Goal: Information Seeking & Learning: Learn about a topic

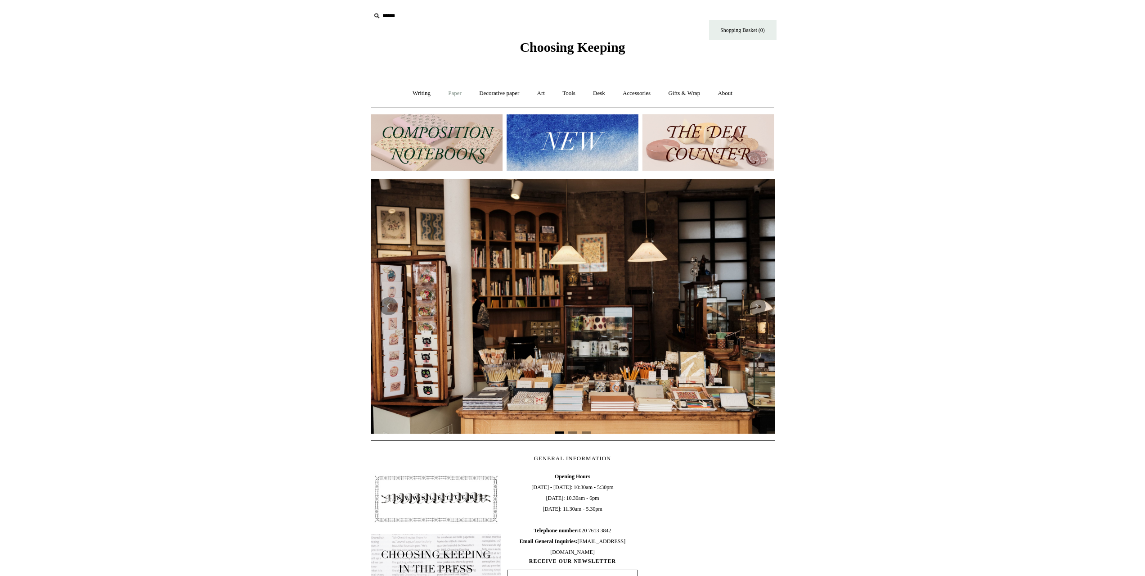
click at [453, 93] on link "Paper +" at bounding box center [455, 93] width 30 height 24
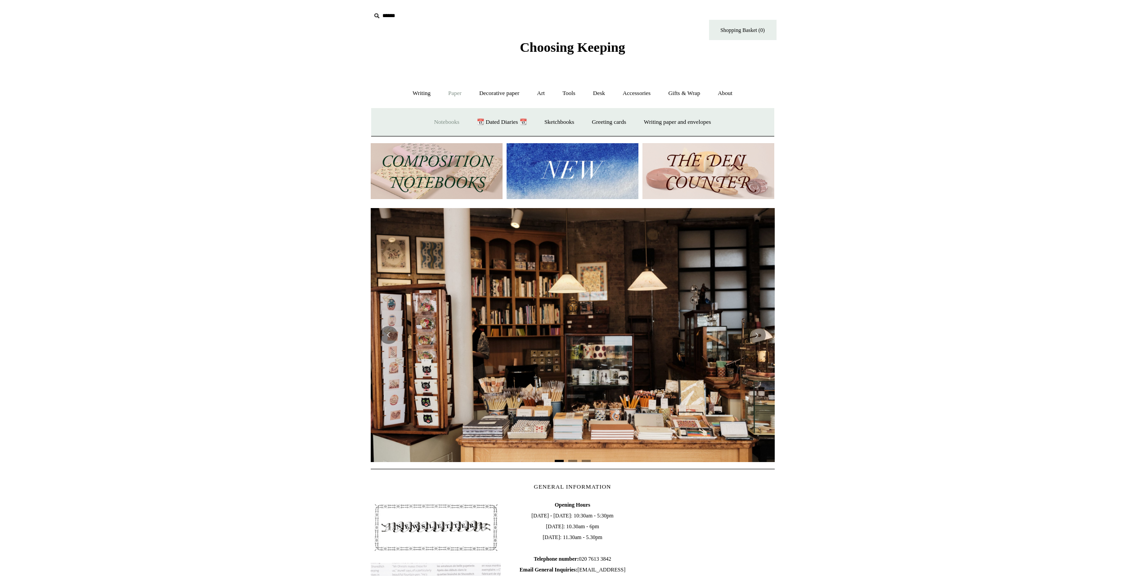
click at [439, 124] on link "Notebooks +" at bounding box center [446, 122] width 41 height 24
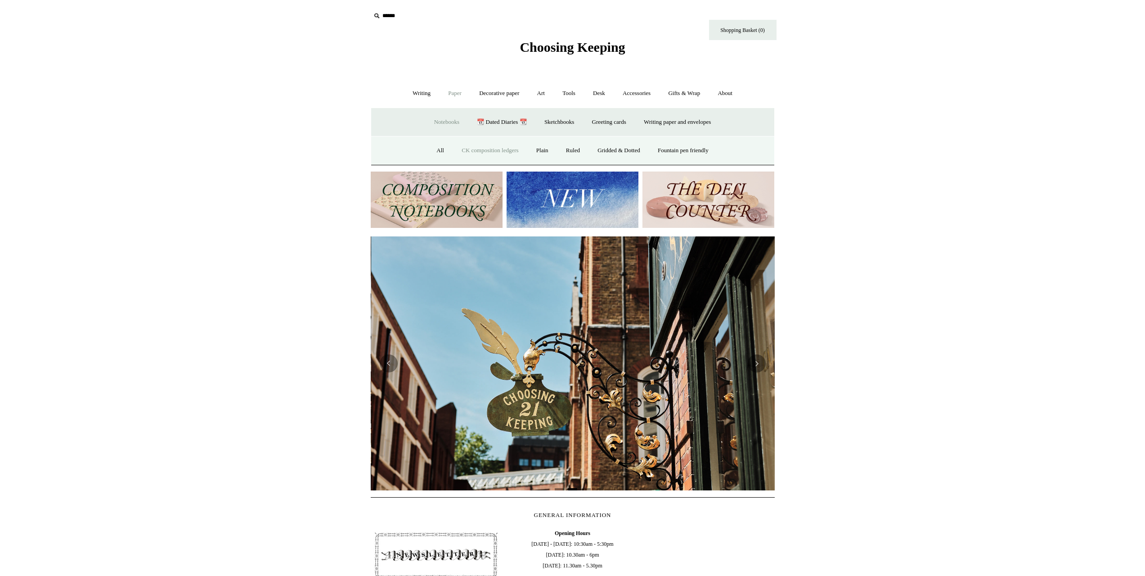
scroll to position [0, 404]
click at [485, 151] on link "CK composition ledgers" at bounding box center [490, 151] width 73 height 24
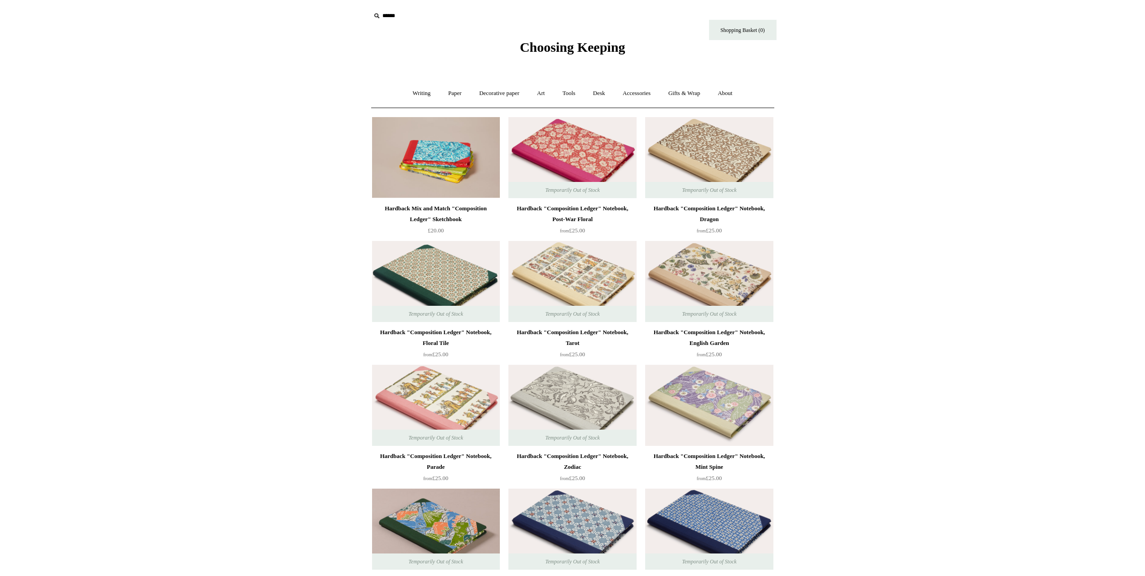
click at [569, 273] on img at bounding box center [572, 281] width 128 height 81
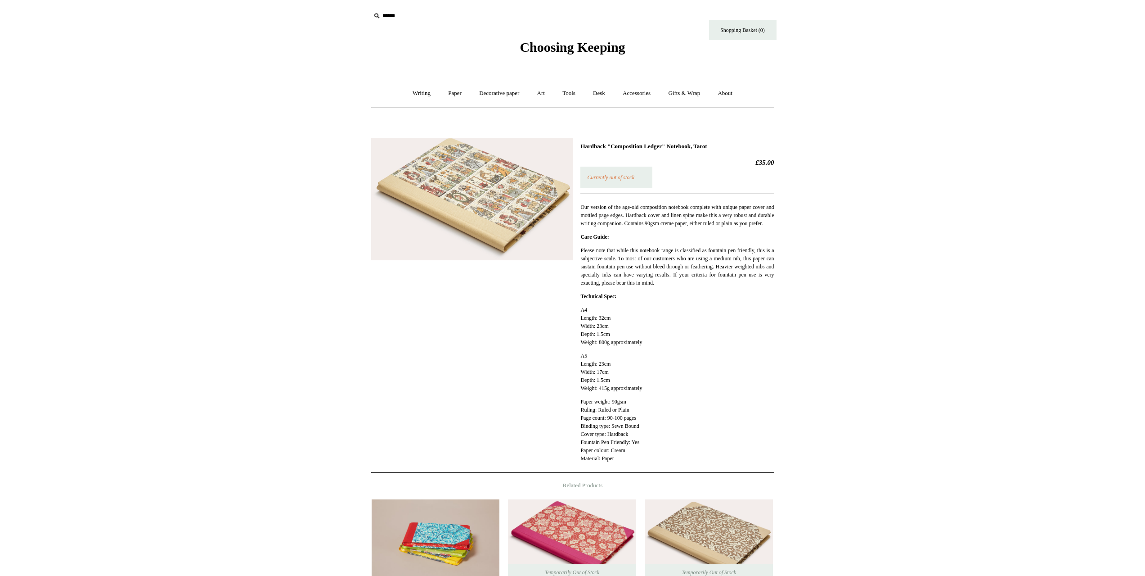
click at [492, 211] on img at bounding box center [472, 199] width 202 height 122
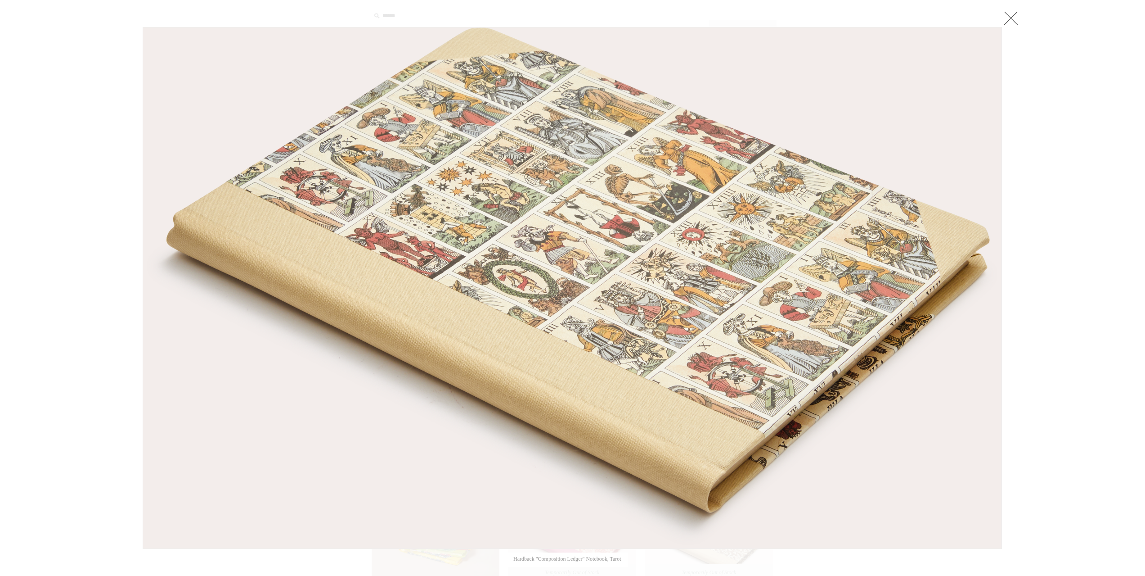
click at [1014, 19] on link at bounding box center [1011, 18] width 18 height 18
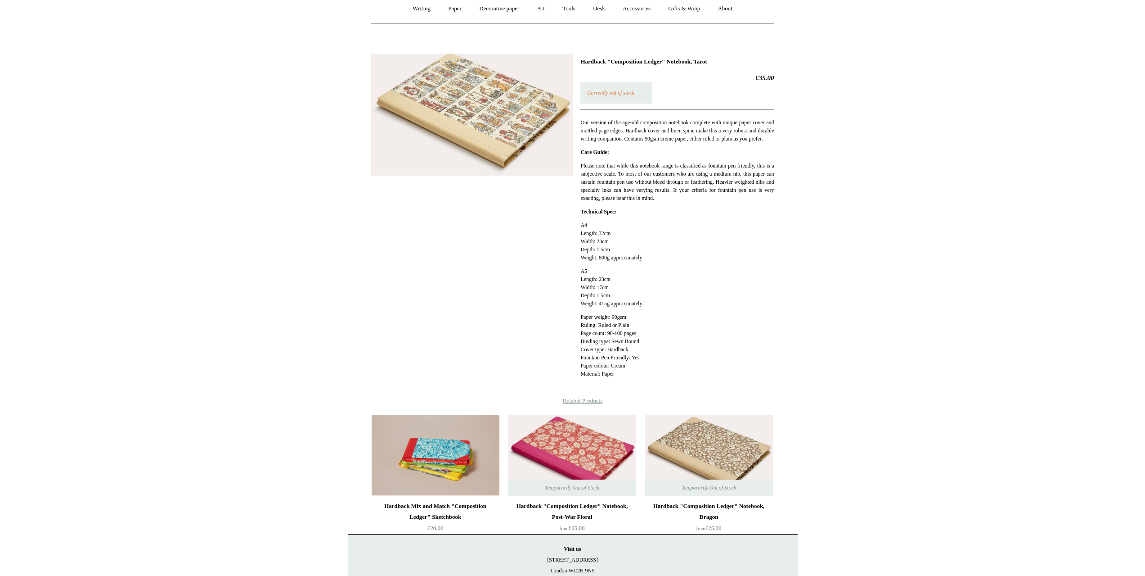
scroll to position [192, 0]
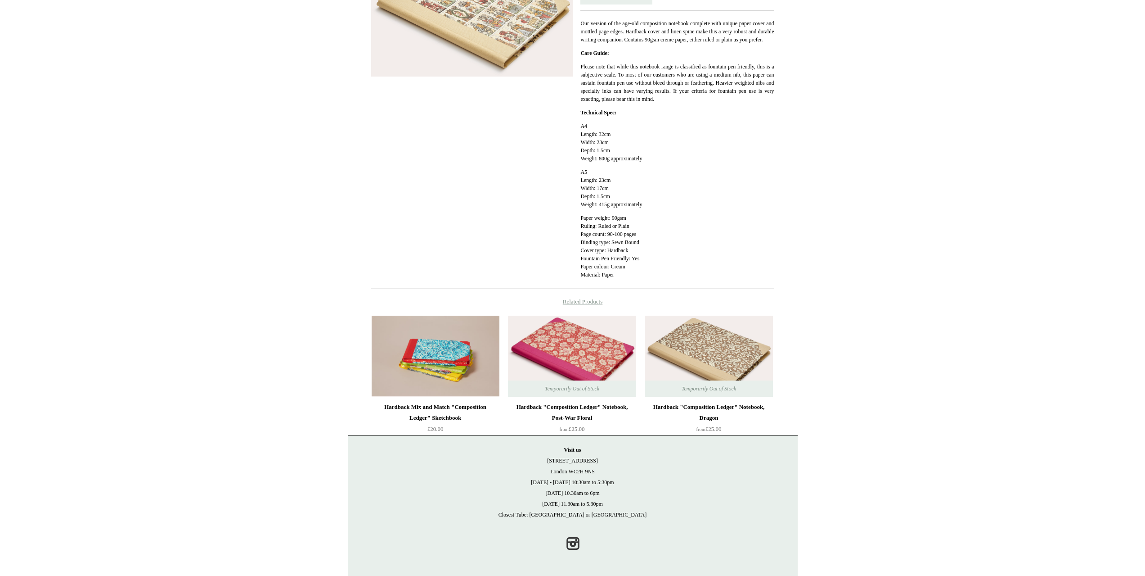
click at [572, 343] on img at bounding box center [572, 355] width 128 height 81
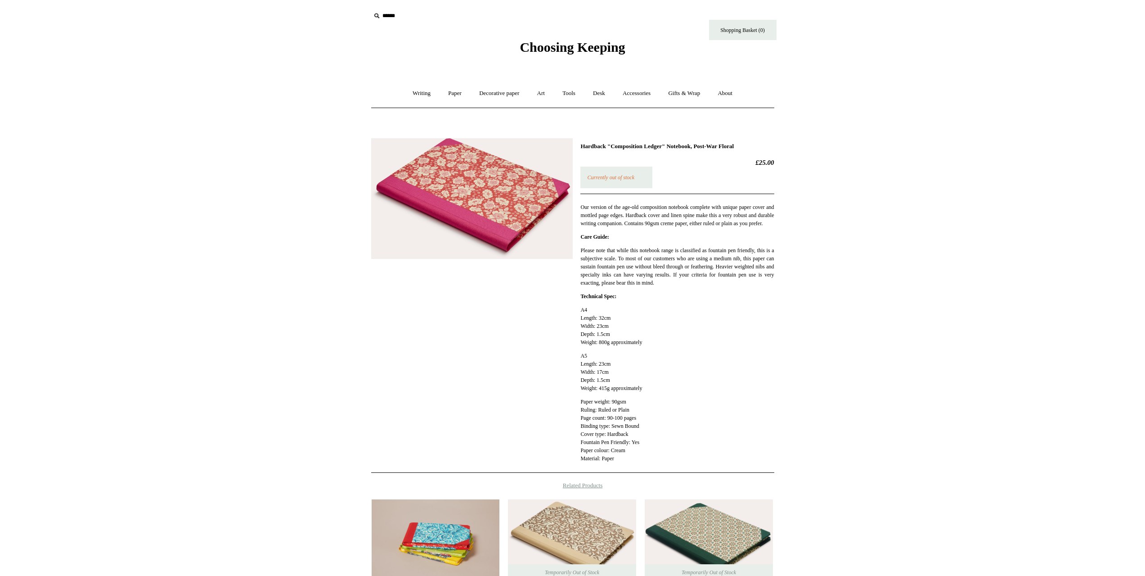
click at [454, 192] on img at bounding box center [472, 198] width 202 height 121
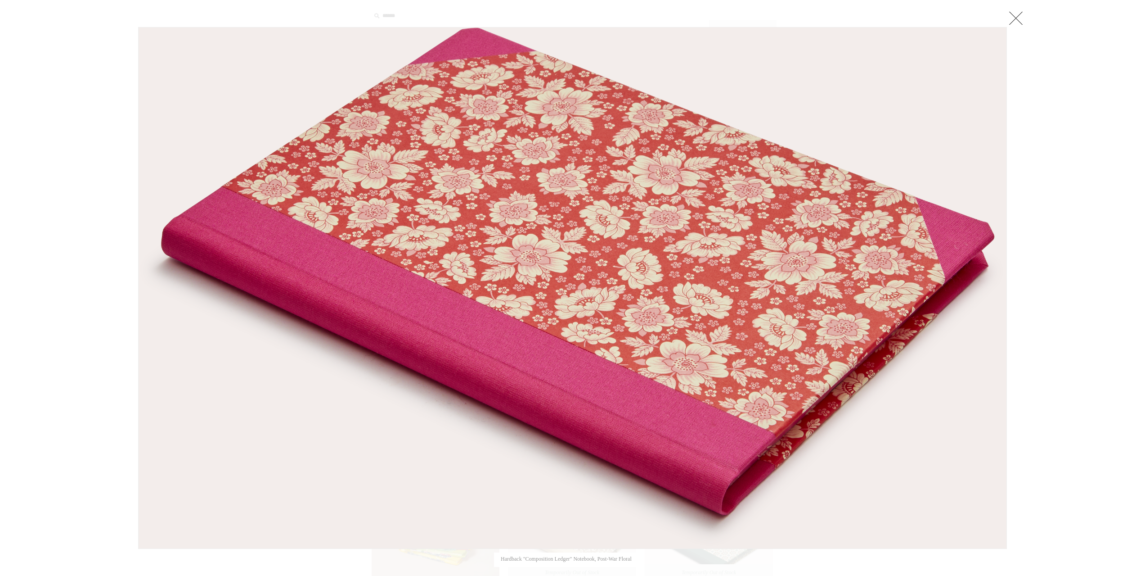
click at [1015, 18] on link at bounding box center [1016, 18] width 18 height 18
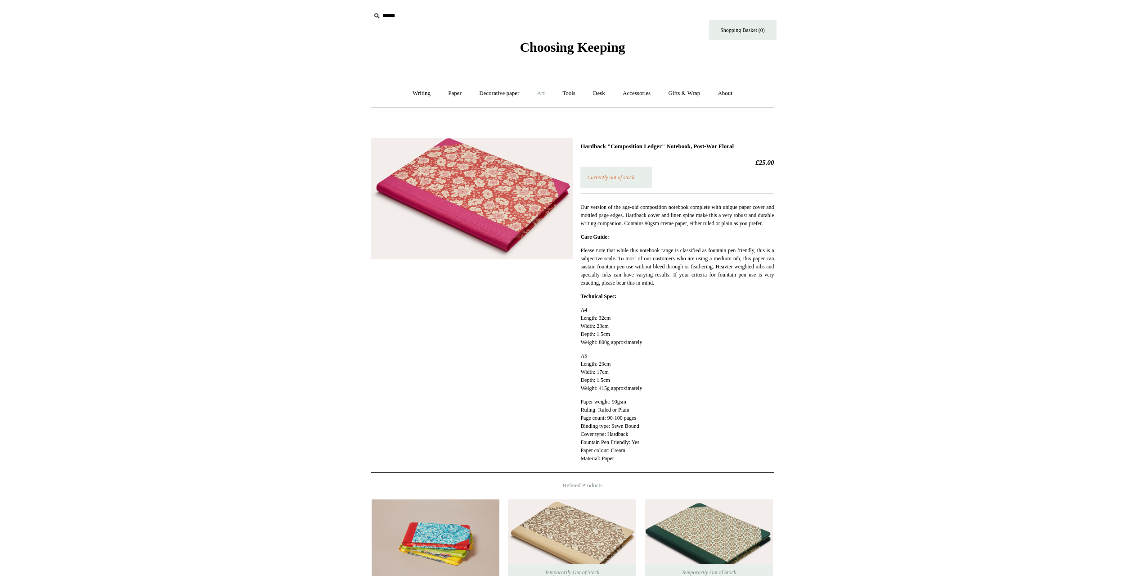
click at [542, 94] on link "Art +" at bounding box center [541, 93] width 24 height 24
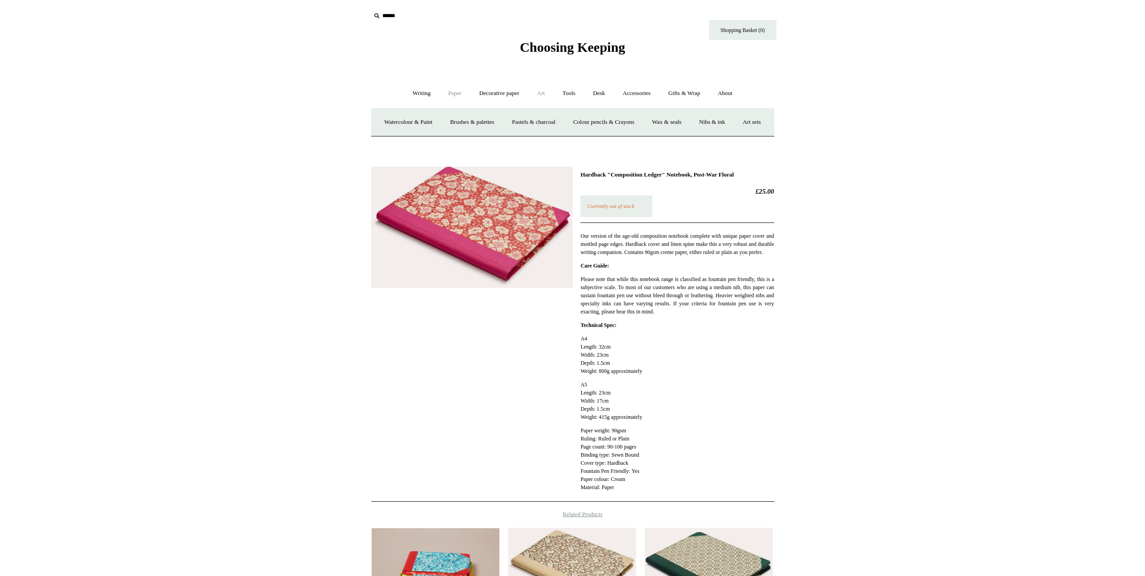
click at [445, 91] on link "Paper +" at bounding box center [455, 93] width 30 height 24
click at [493, 121] on link "📆 Dated Diaries 📆" at bounding box center [502, 122] width 66 height 24
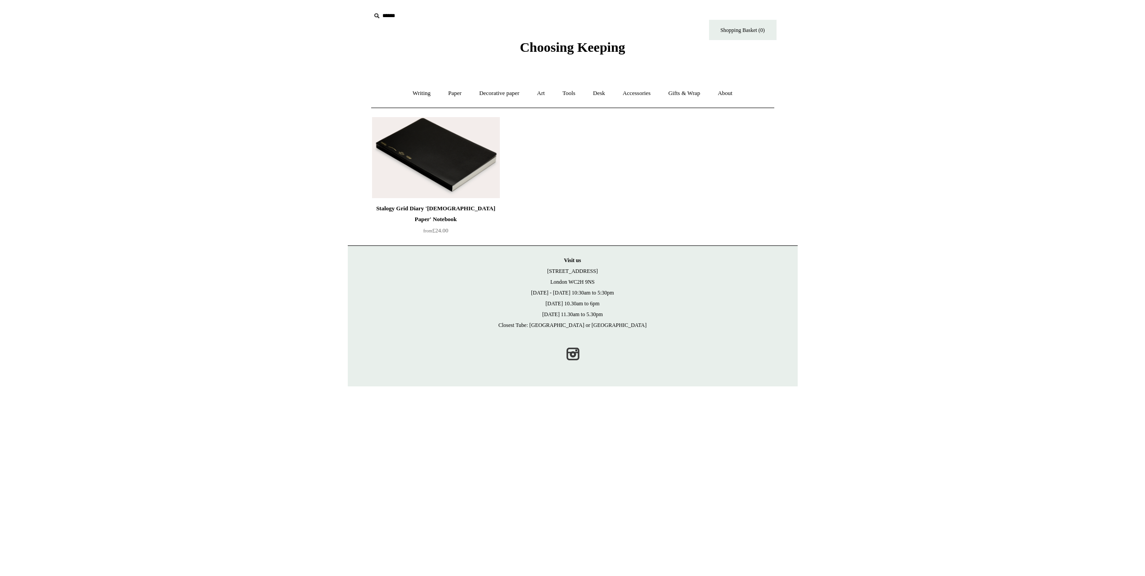
click at [441, 157] on img at bounding box center [436, 157] width 128 height 81
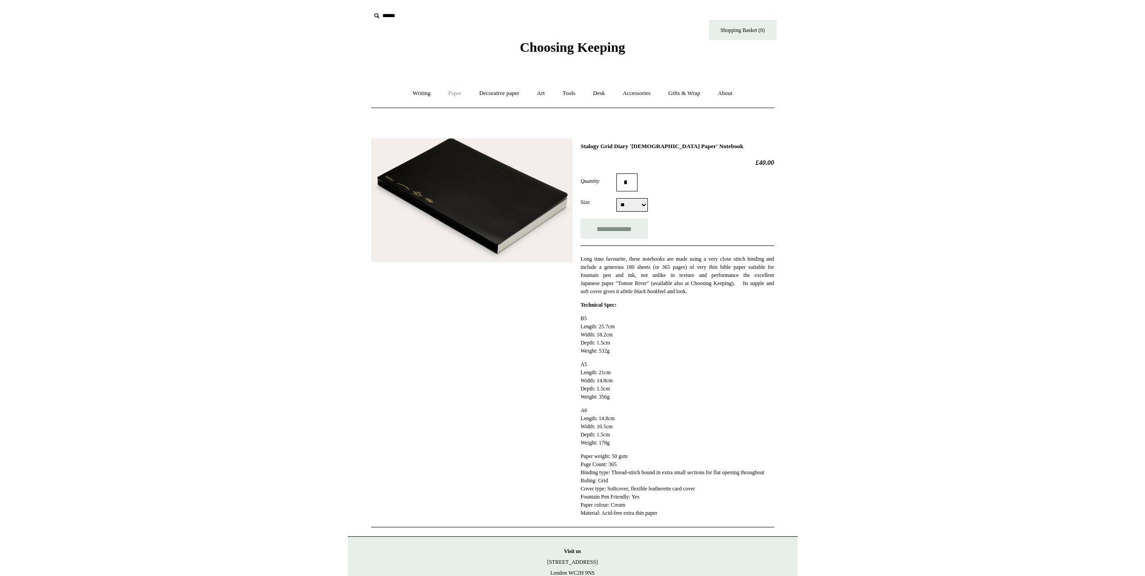
click at [449, 94] on link "Paper +" at bounding box center [455, 93] width 30 height 24
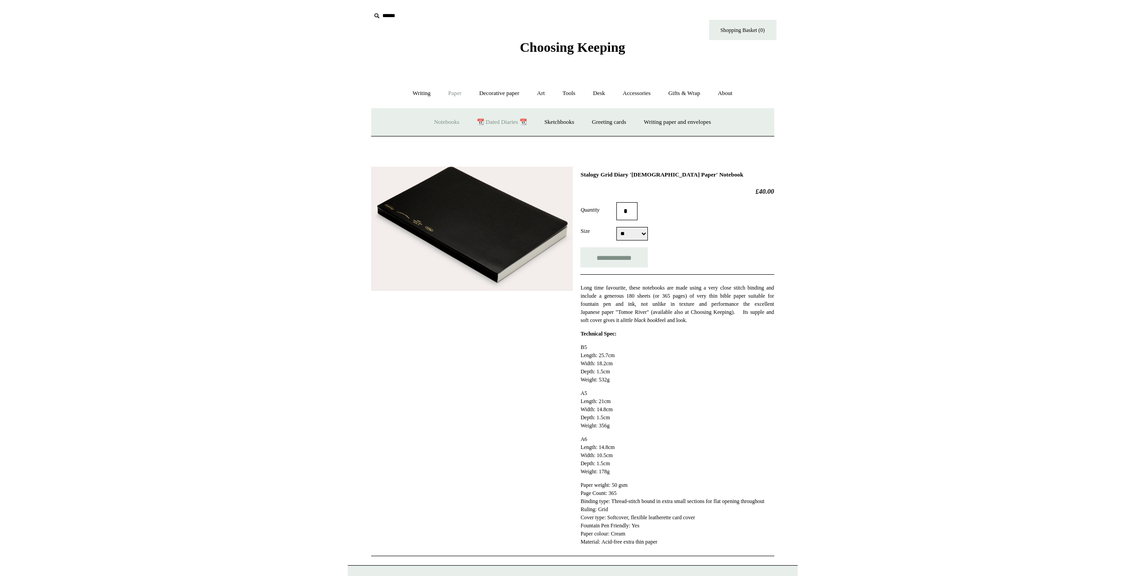
click at [436, 116] on link "Notebooks +" at bounding box center [446, 122] width 41 height 24
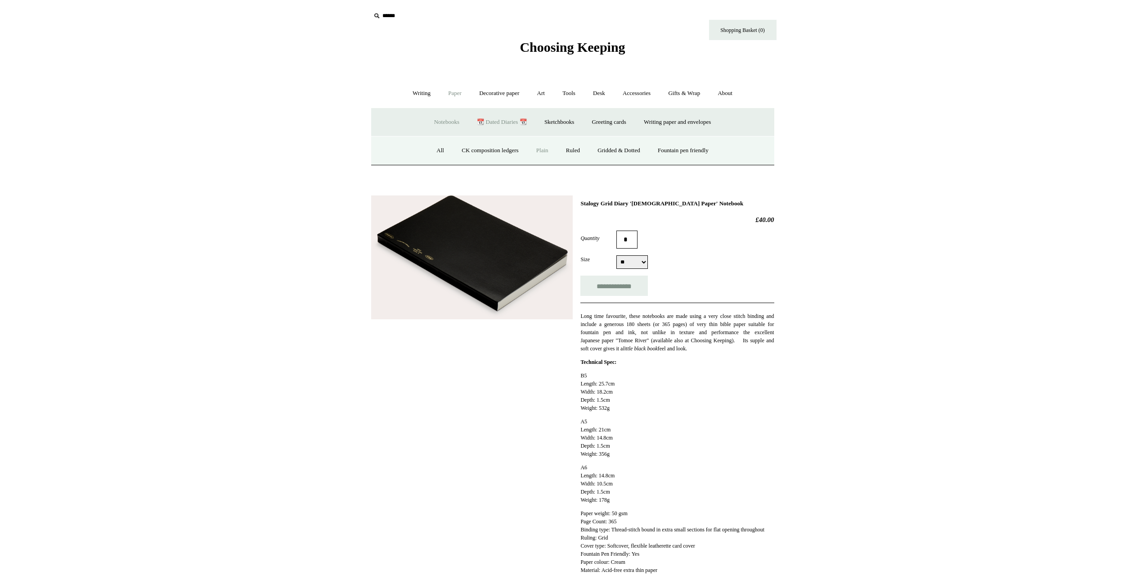
click at [540, 150] on link "Plain" at bounding box center [542, 151] width 28 height 24
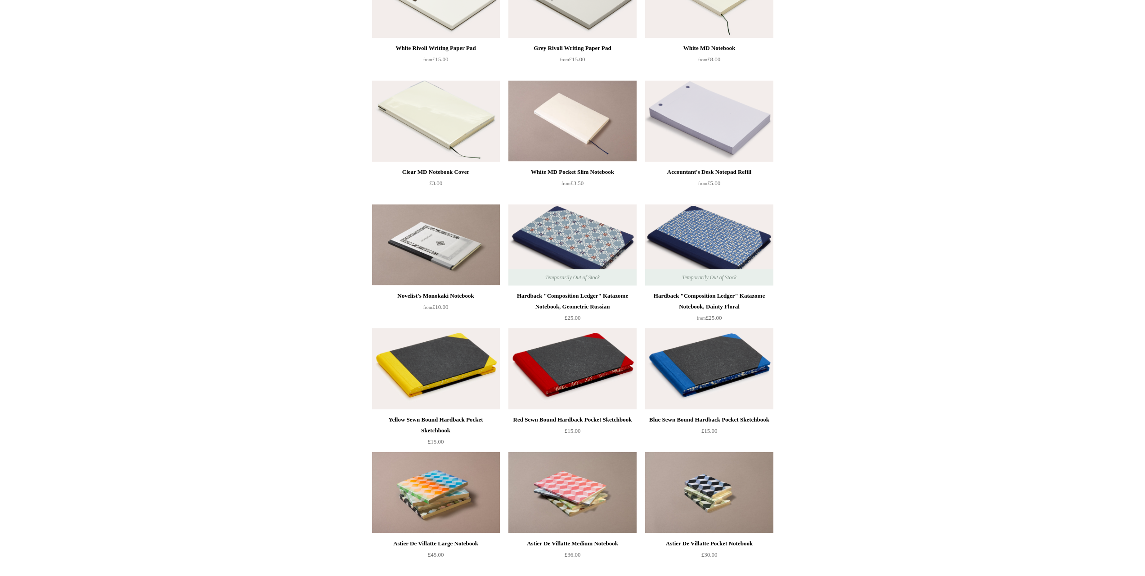
scroll to position [540, 0]
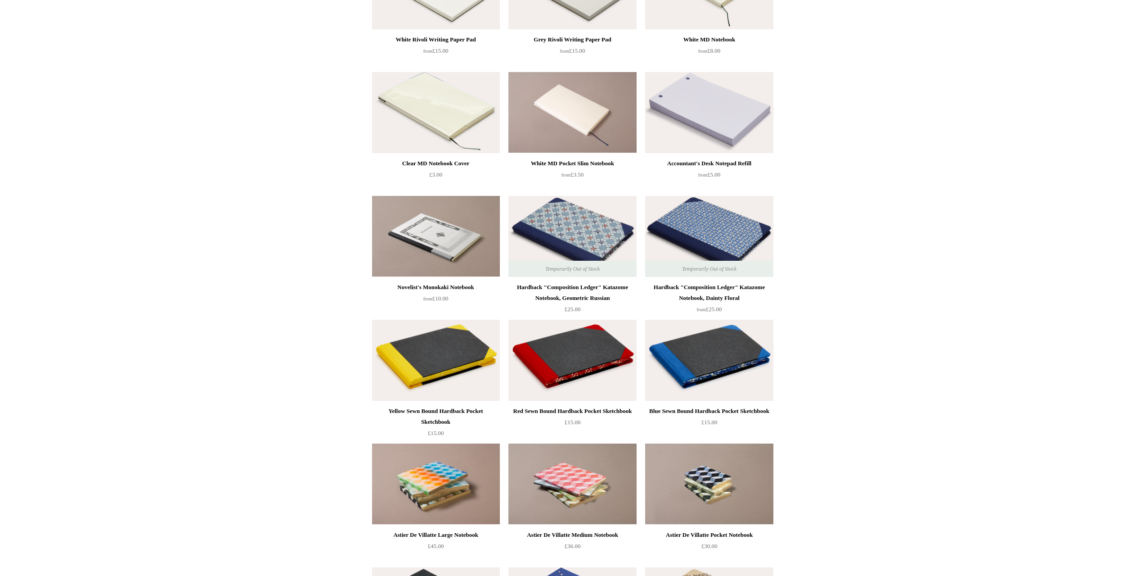
click at [721, 215] on img at bounding box center [709, 236] width 128 height 81
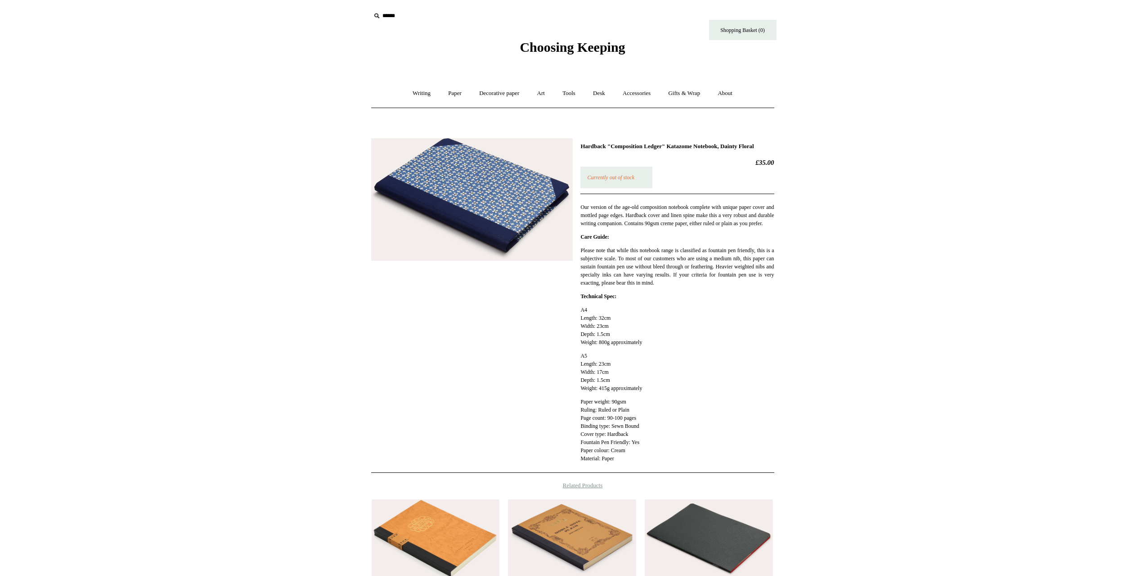
click at [467, 206] on img at bounding box center [472, 199] width 202 height 123
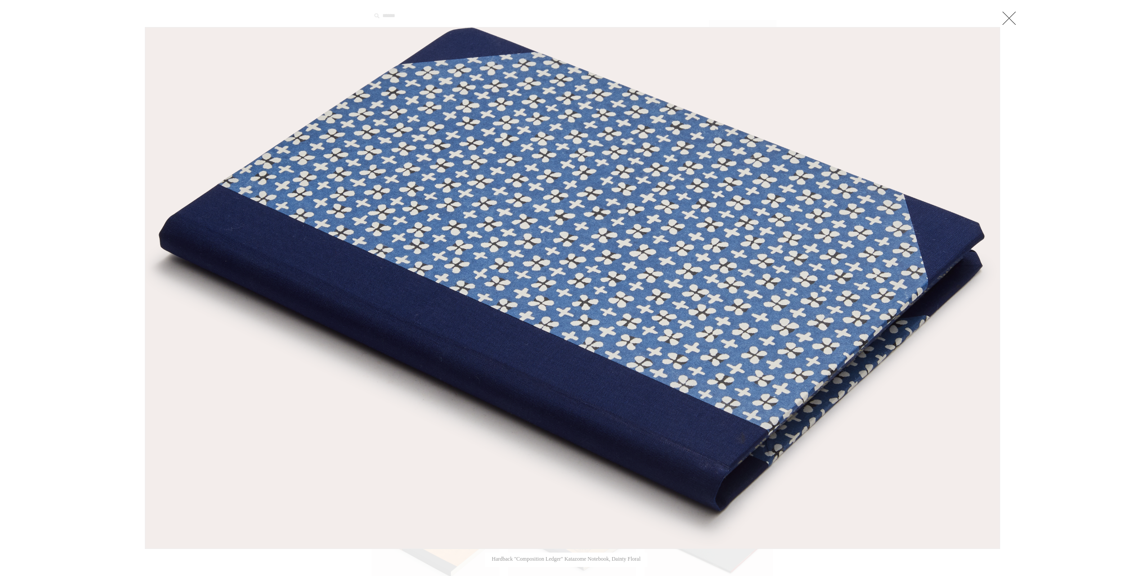
click at [1014, 18] on link at bounding box center [1009, 18] width 18 height 18
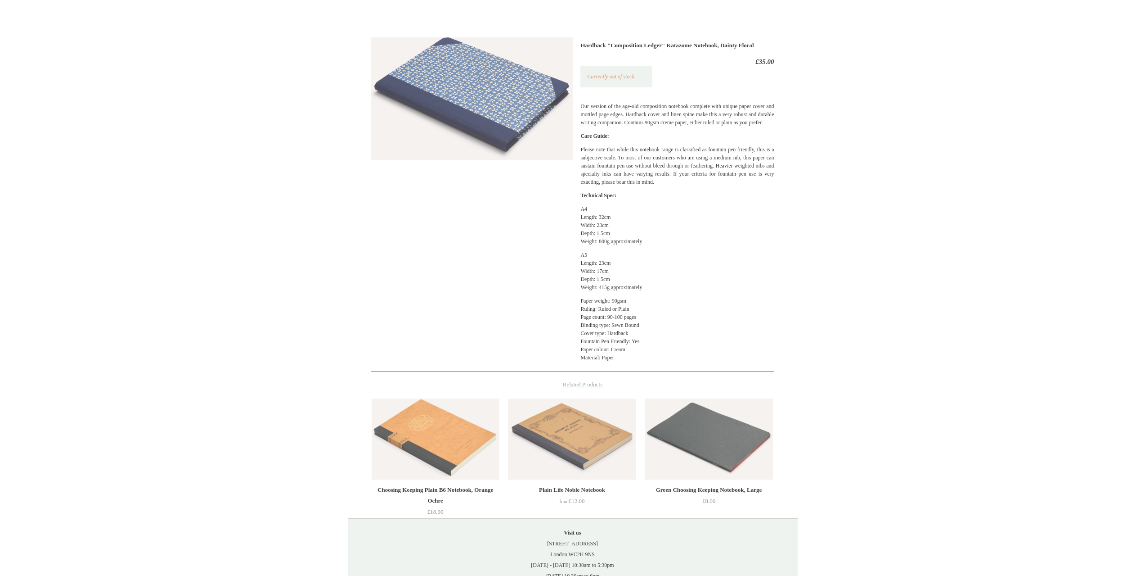
scroll to position [198, 0]
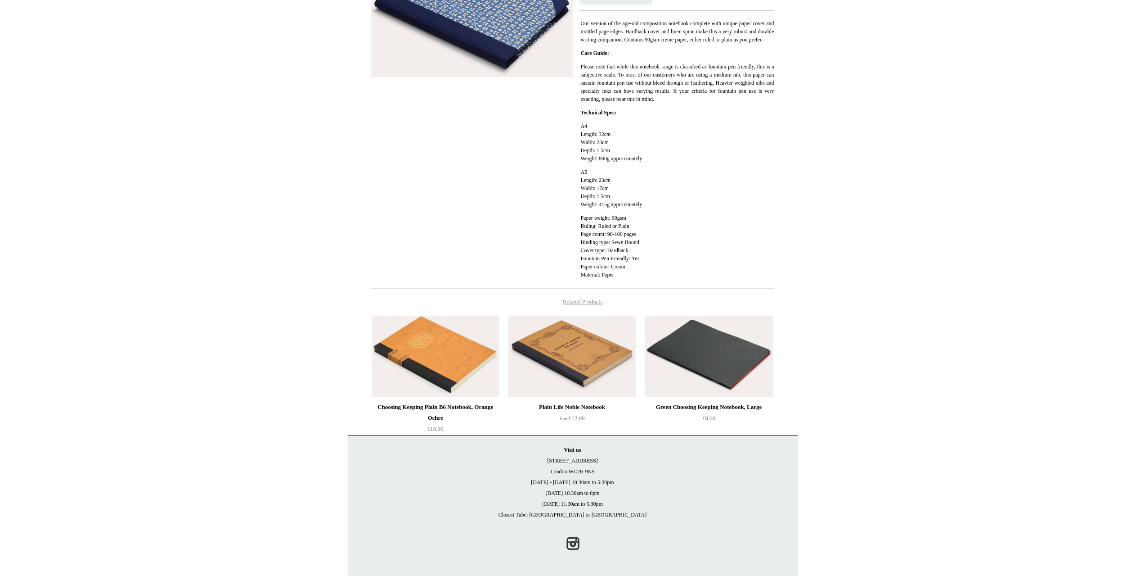
drag, startPoint x: 708, startPoint y: 371, endPoint x: 702, endPoint y: 370, distance: 6.4
click at [708, 371] on img at bounding box center [709, 355] width 128 height 81
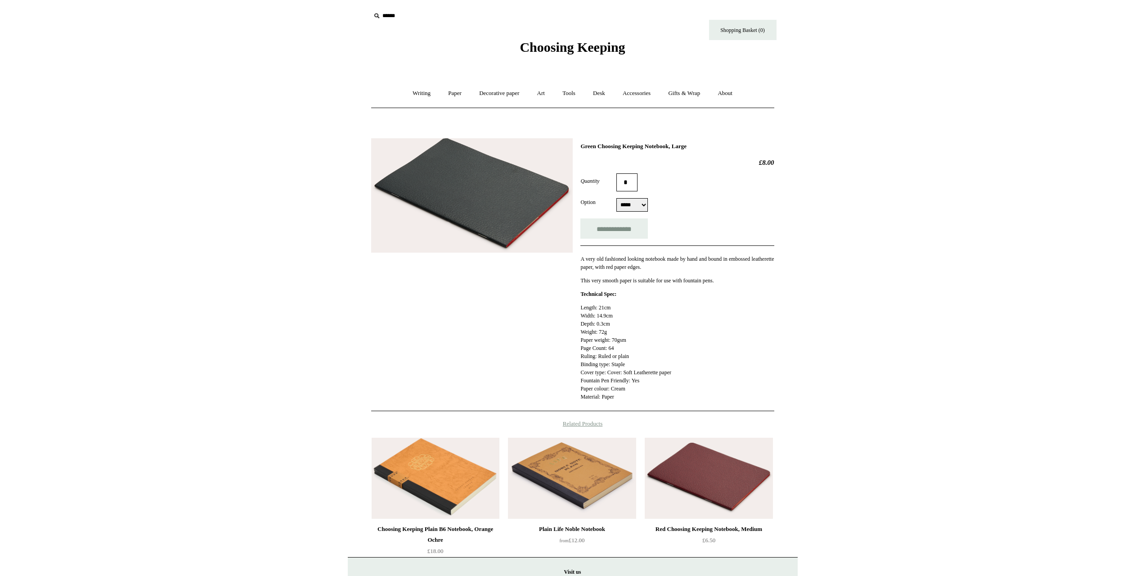
click at [478, 192] on img at bounding box center [472, 195] width 202 height 114
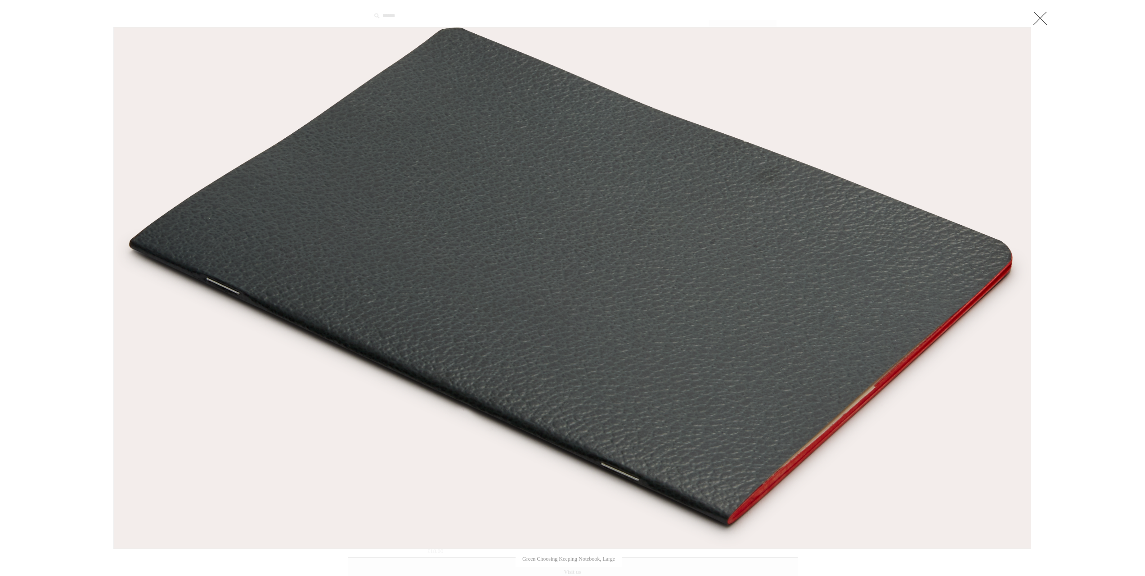
click at [1045, 13] on link at bounding box center [1040, 18] width 18 height 18
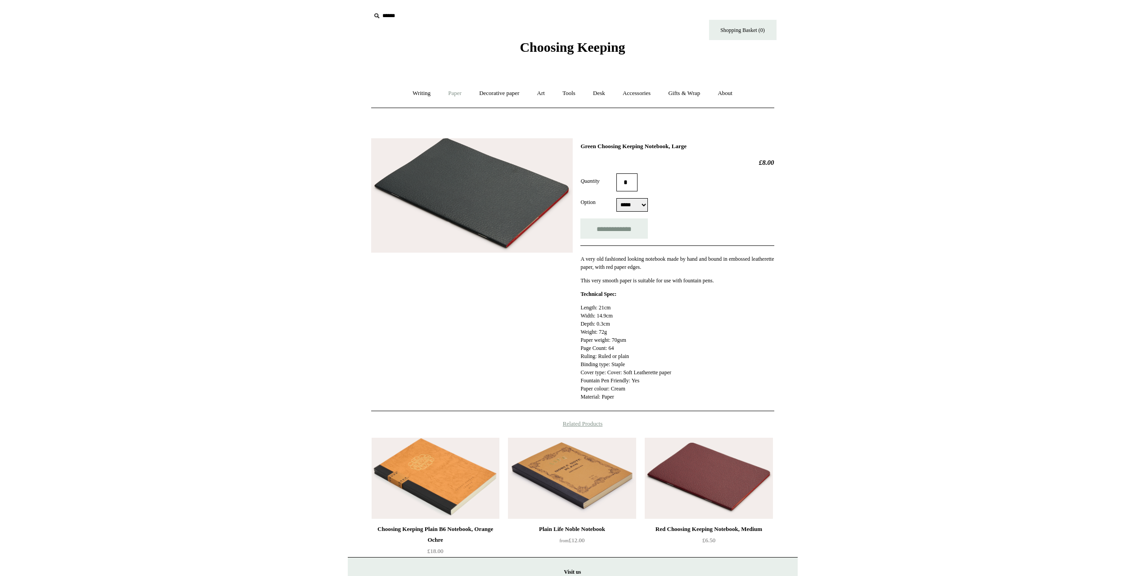
click at [457, 90] on link "Paper +" at bounding box center [455, 93] width 30 height 24
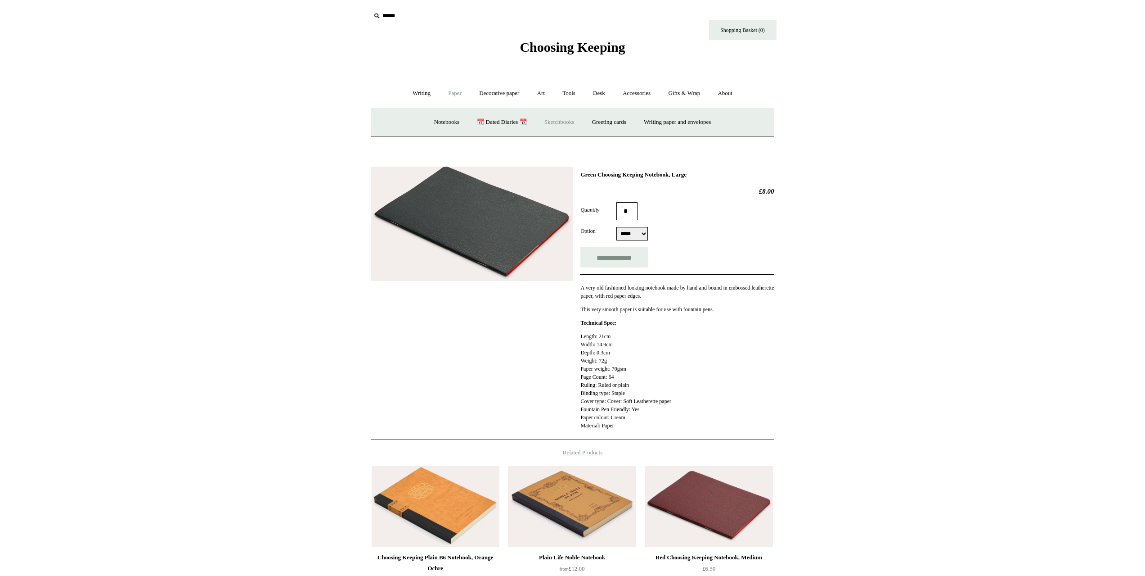
click at [554, 118] on link "Sketchbooks +" at bounding box center [559, 122] width 46 height 24
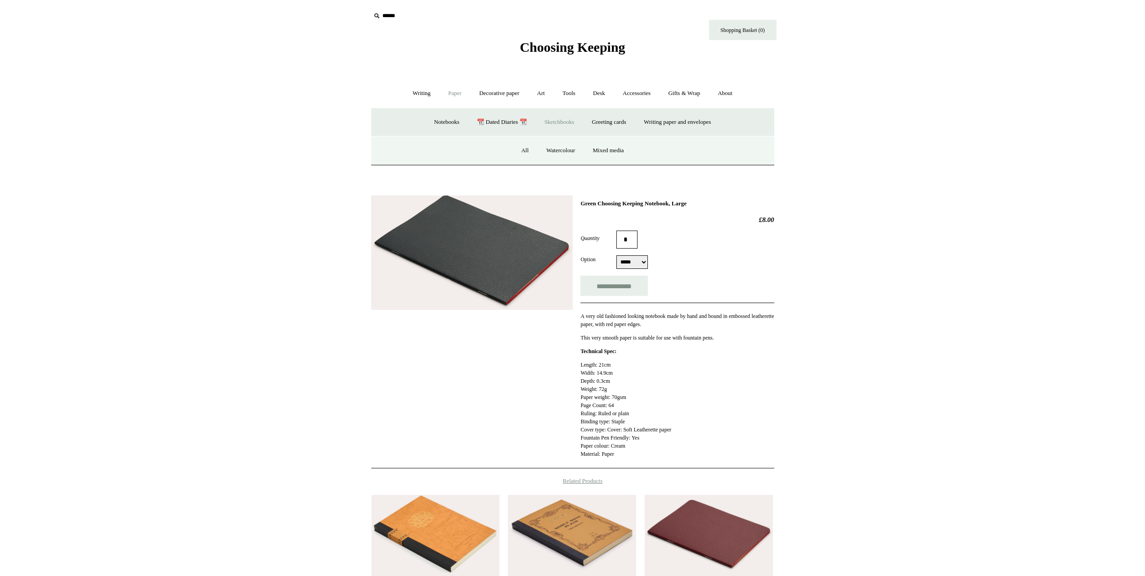
click at [500, 237] on img at bounding box center [472, 252] width 202 height 114
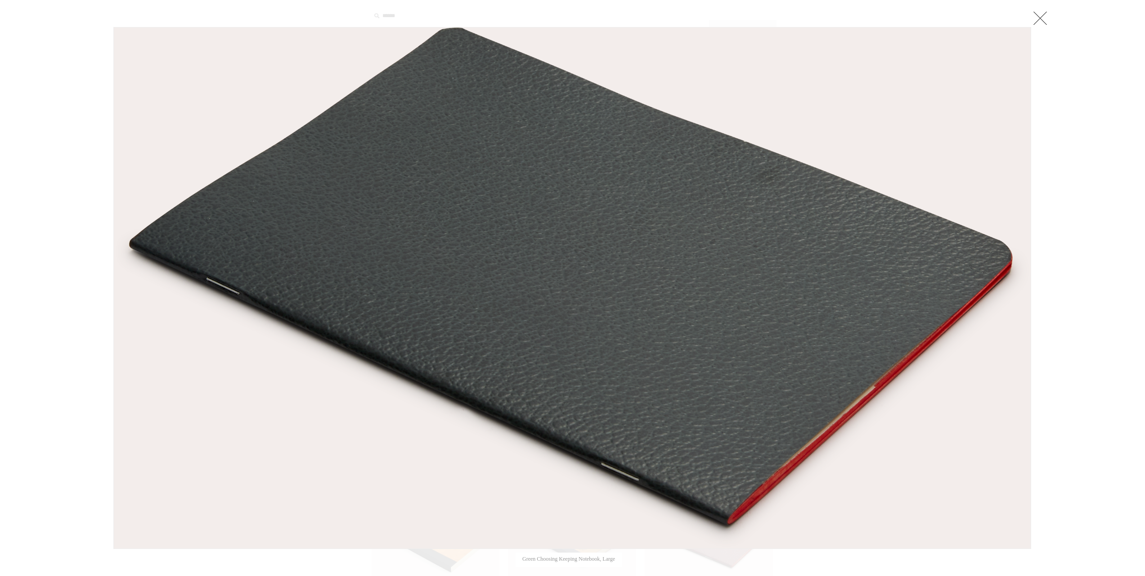
click at [1039, 18] on link at bounding box center [1040, 18] width 18 height 18
